Goal: Use online tool/utility: Utilize a website feature to perform a specific function

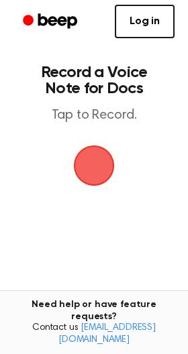
click at [97, 167] on span "button" at bounding box center [94, 166] width 58 height 58
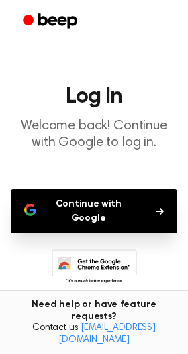
click at [95, 211] on button "Continue with Google" at bounding box center [94, 211] width 166 height 44
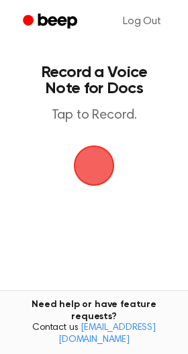
click at [100, 165] on span "button" at bounding box center [93, 165] width 75 height 75
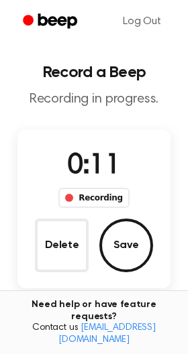
click at [113, 240] on button "Save" at bounding box center [126, 246] width 54 height 54
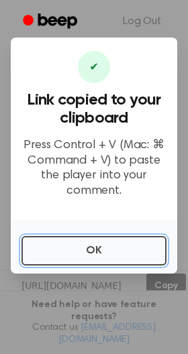
click at [93, 249] on button "OK" at bounding box center [93, 251] width 145 height 30
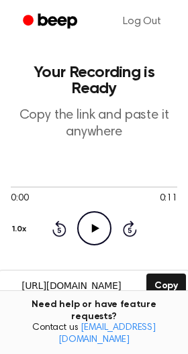
click at [172, 288] on button "Copy" at bounding box center [166, 286] width 40 height 25
